Goal: Navigation & Orientation: Find specific page/section

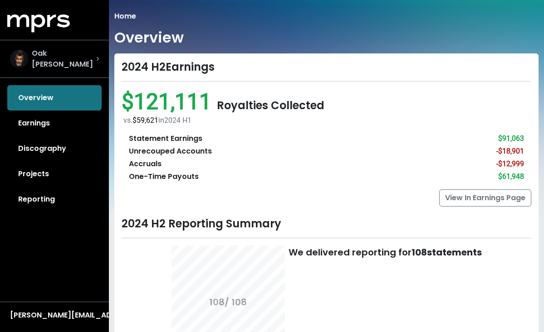
click at [41, 54] on span "Oak [PERSON_NAME]" at bounding box center [64, 59] width 64 height 22
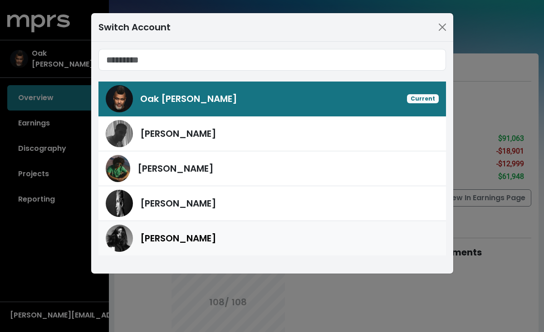
click at [192, 235] on span "[PERSON_NAME]" at bounding box center [178, 239] width 76 height 14
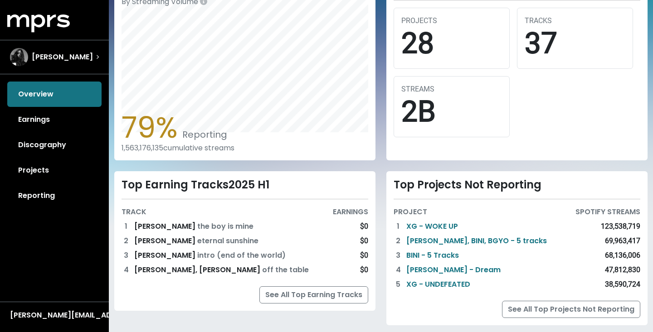
scroll to position [272, 0]
click at [292, 297] on link "See All Top Earning Tracks" at bounding box center [313, 295] width 109 height 17
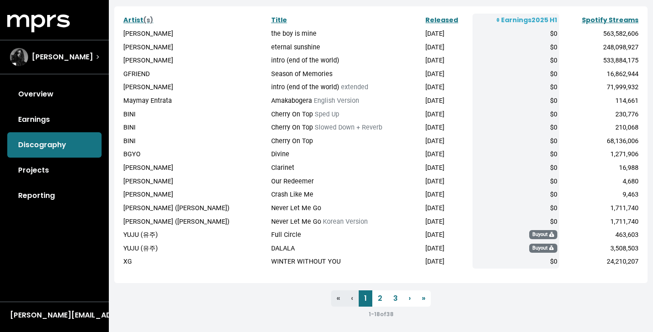
scroll to position [170, 0]
click at [381, 293] on link "2" at bounding box center [379, 299] width 15 height 16
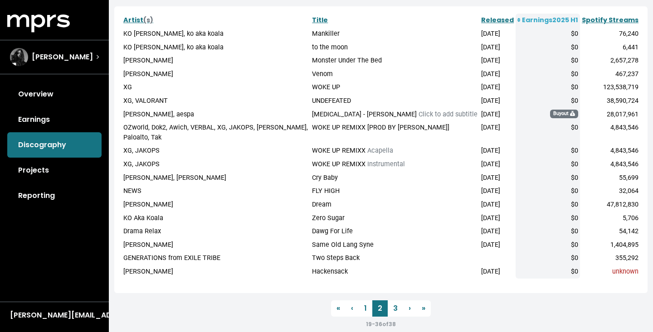
scroll to position [170, 0]
click at [396, 301] on link "3" at bounding box center [395, 309] width 15 height 16
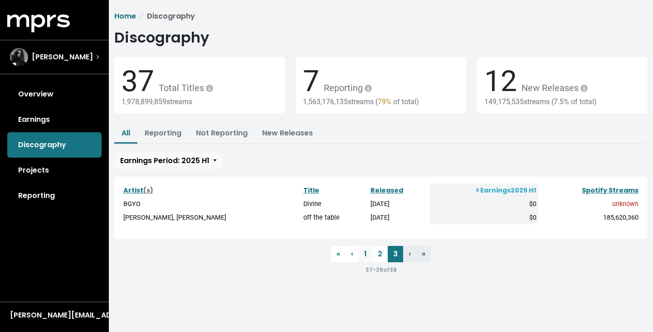
click at [368, 250] on link "1" at bounding box center [366, 254] width 14 height 16
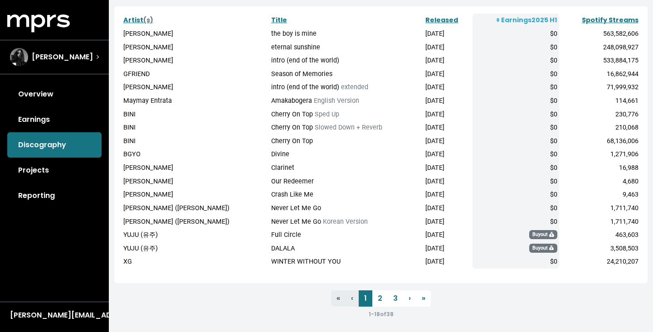
scroll to position [170, 0]
click at [35, 94] on link "Overview" at bounding box center [54, 94] width 94 height 25
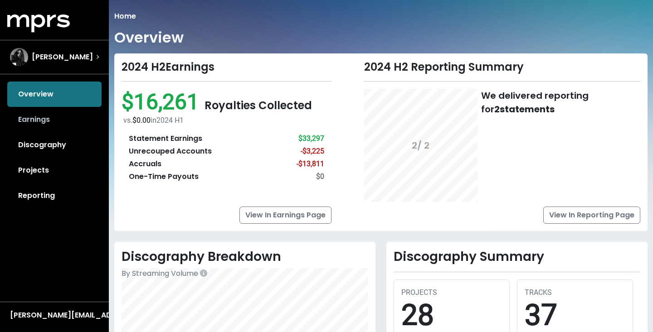
click at [55, 112] on link "Earnings" at bounding box center [54, 119] width 94 height 25
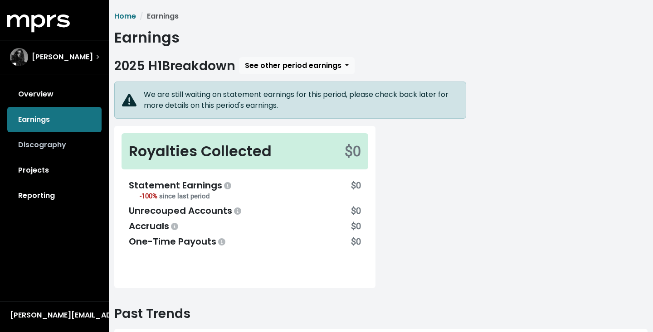
click at [49, 158] on link "Discography" at bounding box center [54, 144] width 94 height 25
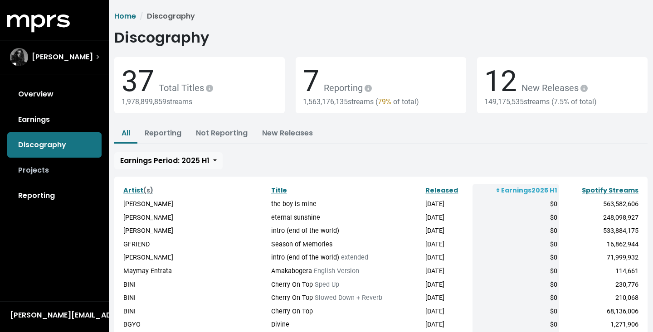
click at [39, 176] on link "Projects" at bounding box center [54, 170] width 94 height 25
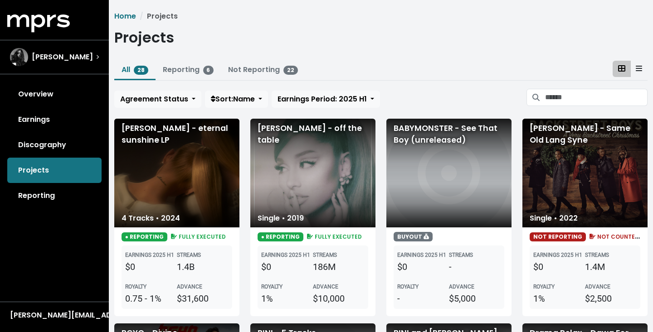
click at [137, 236] on span "● REPORTING" at bounding box center [145, 237] width 46 height 9
click at [52, 197] on link "Reporting" at bounding box center [54, 195] width 94 height 25
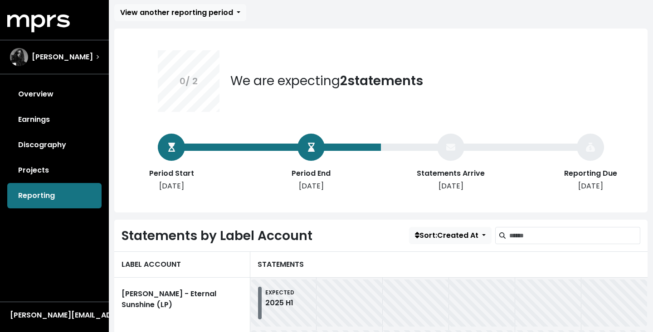
scroll to position [49, 0]
click at [56, 98] on link "Overview" at bounding box center [54, 94] width 94 height 25
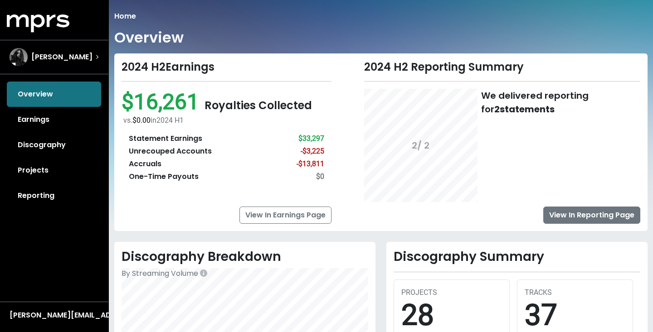
click at [544, 213] on link "View In Reporting Page" at bounding box center [591, 215] width 97 height 17
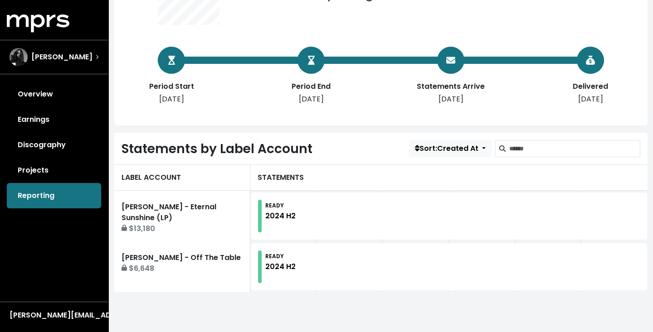
scroll to position [137, 0]
click at [544, 211] on div "READY 2024 H2" at bounding box center [452, 216] width 375 height 33
